Goal: Task Accomplishment & Management: Manage account settings

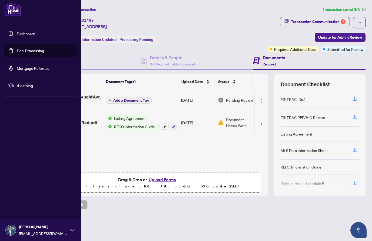
click at [21, 50] on link "Deal Processing" at bounding box center [30, 50] width 27 height 5
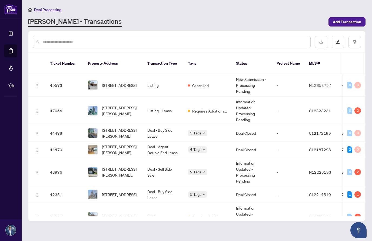
click at [84, 42] on input "text" at bounding box center [175, 42] width 264 height 6
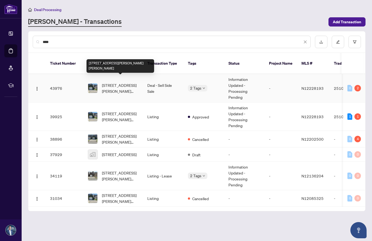
type input "****"
click at [109, 82] on span "[STREET_ADDRESS][PERSON_NAME][PERSON_NAME]" at bounding box center [120, 88] width 37 height 12
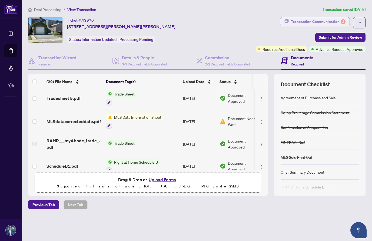
click at [331, 20] on div "Transaction Communication 2" at bounding box center [318, 21] width 55 height 9
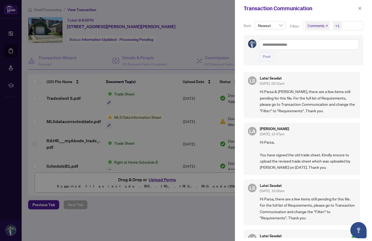
click at [281, 26] on span "Newest" at bounding box center [270, 25] width 25 height 8
click at [319, 28] on span "Comments" at bounding box center [316, 25] width 17 height 5
click at [317, 27] on span "Comments" at bounding box center [316, 25] width 17 height 5
click at [313, 26] on span "Comments" at bounding box center [316, 25] width 17 height 5
click at [317, 56] on span "Requirements" at bounding box center [326, 55] width 24 height 5
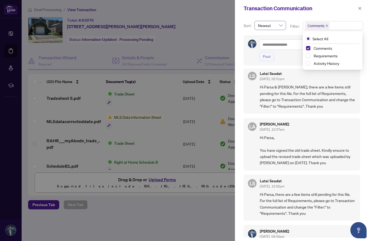
scroll to position [5, 0]
click at [307, 57] on span "Select Requirements" at bounding box center [308, 56] width 4 height 4
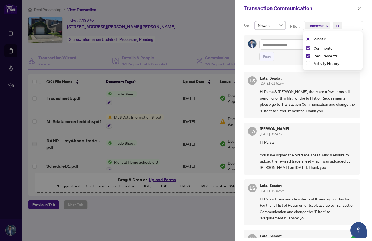
click at [307, 48] on span "Select Comments" at bounding box center [308, 48] width 4 height 4
